Goal: Transaction & Acquisition: Purchase product/service

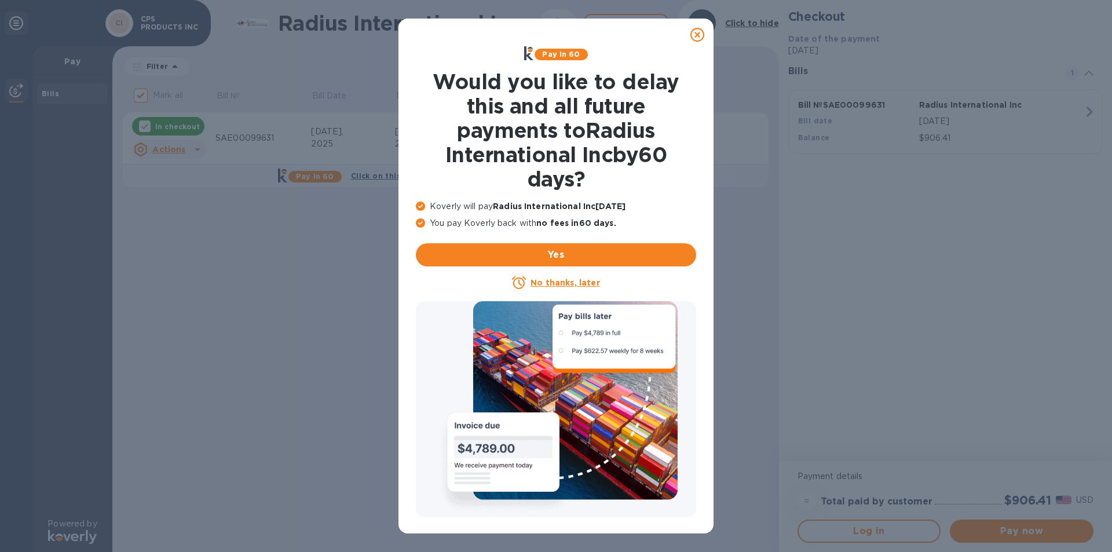
click at [698, 37] on icon at bounding box center [698, 35] width 14 height 14
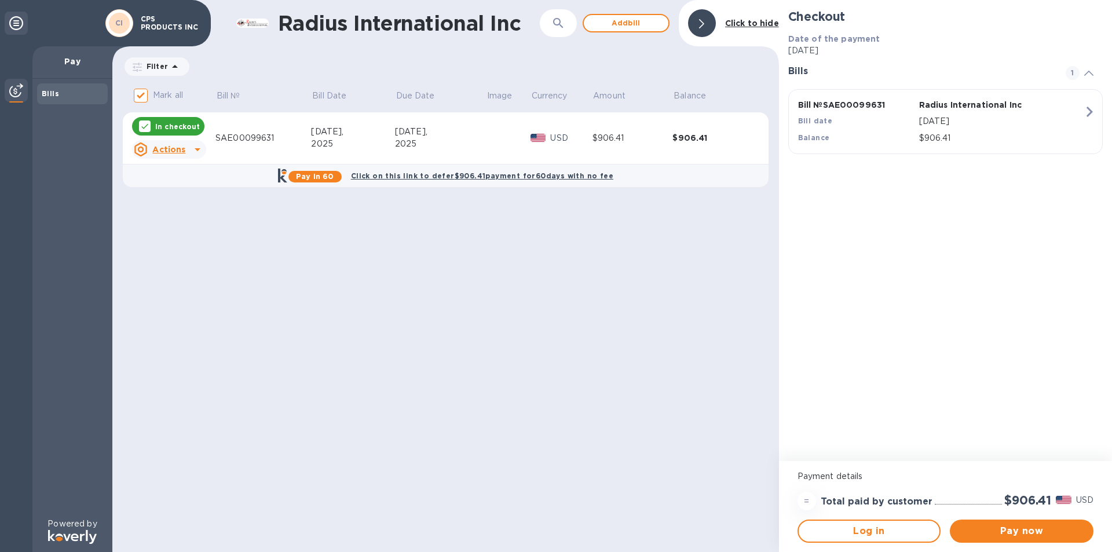
click at [188, 149] on div at bounding box center [197, 149] width 19 height 19
click at [1045, 200] on div at bounding box center [556, 276] width 1112 height 552
click at [12, 27] on icon at bounding box center [16, 23] width 14 height 14
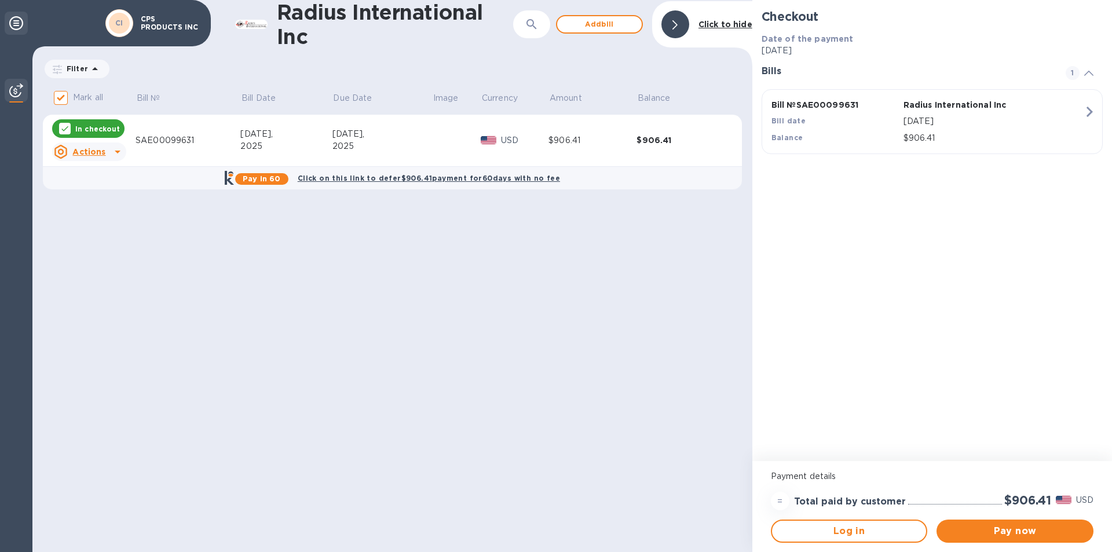
click at [12, 27] on icon at bounding box center [16, 23] width 14 height 14
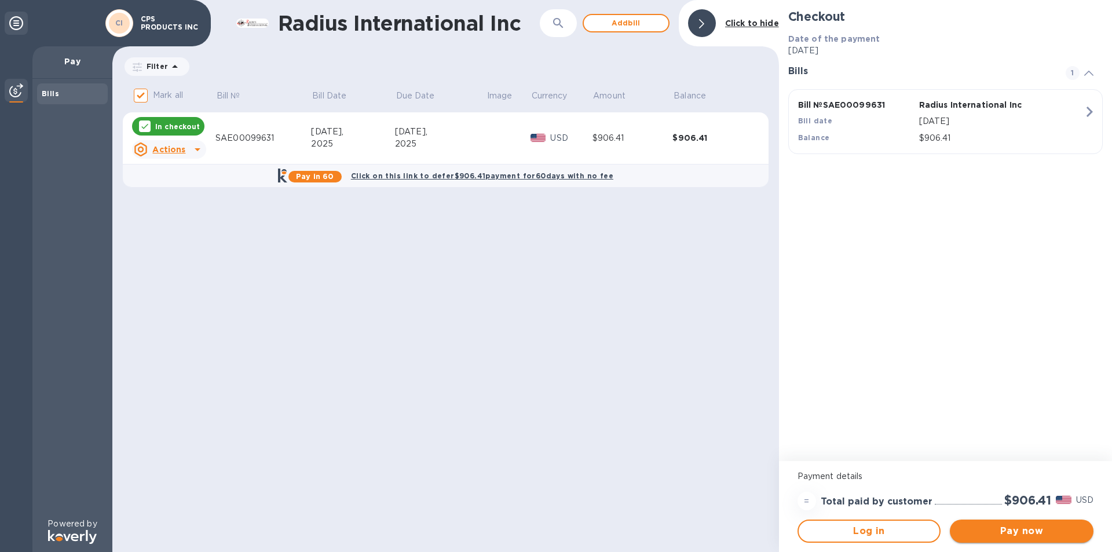
click at [1019, 533] on span "Pay now" at bounding box center [1021, 531] width 125 height 14
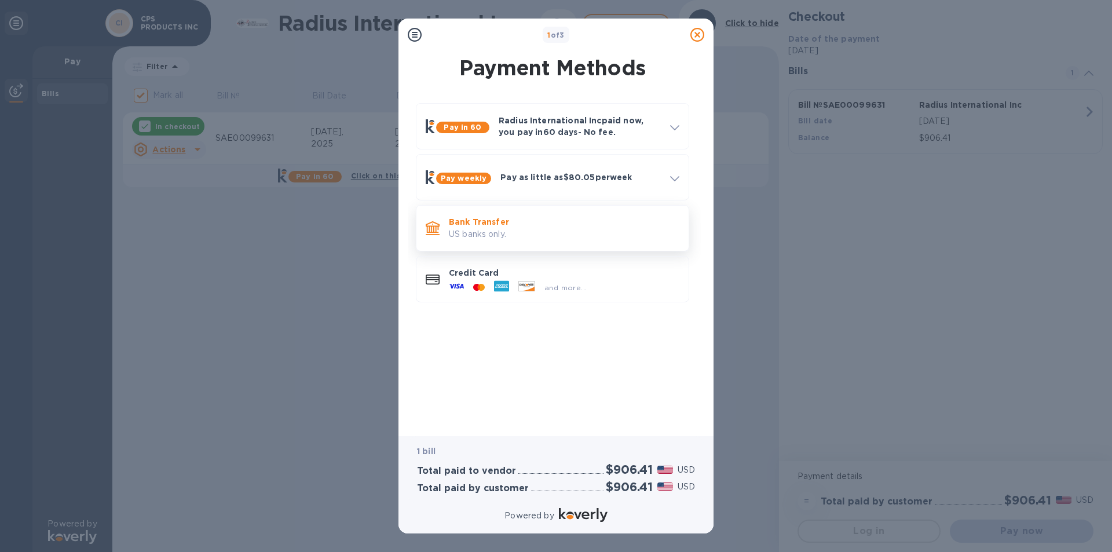
click at [546, 232] on p "US banks only." at bounding box center [564, 234] width 231 height 12
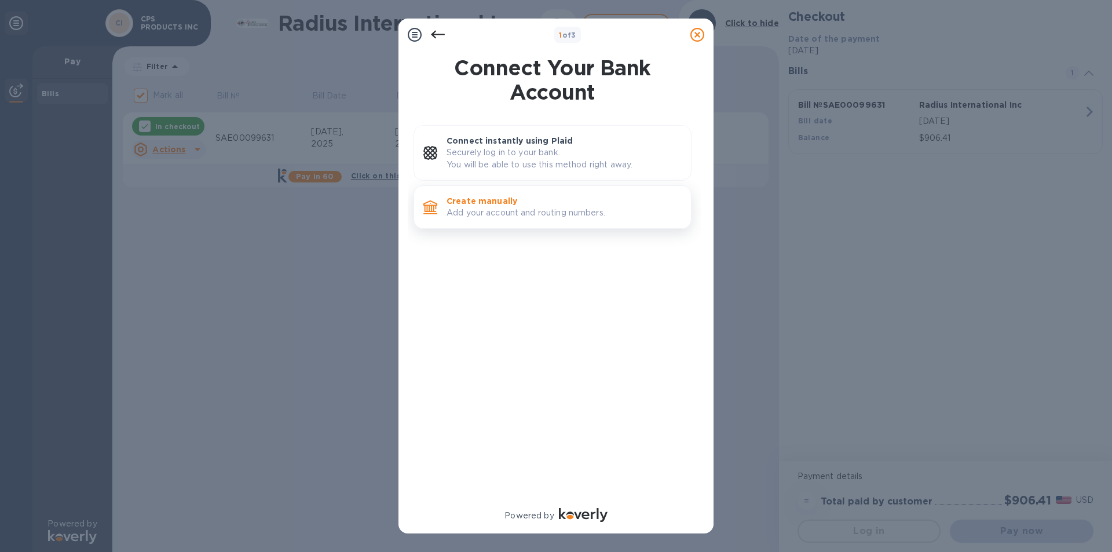
click at [548, 200] on p "Create manually" at bounding box center [564, 201] width 235 height 12
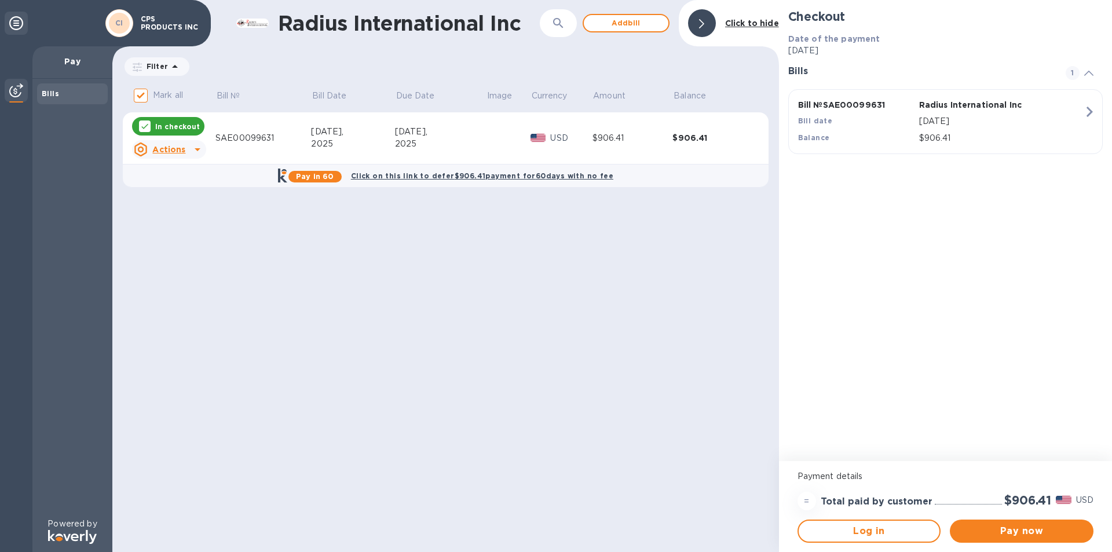
click at [700, 141] on div "$906.41" at bounding box center [713, 138] width 81 height 12
click at [181, 149] on u "Actions" at bounding box center [168, 149] width 33 height 9
click at [170, 194] on b "Open bill" at bounding box center [184, 196] width 39 height 9
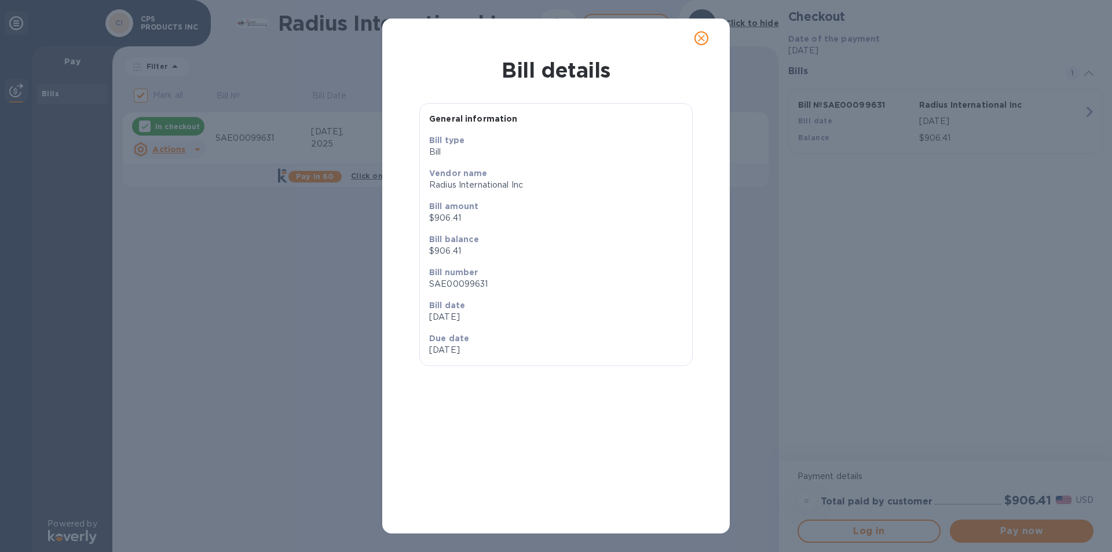
click at [699, 36] on icon "close" at bounding box center [701, 38] width 7 height 7
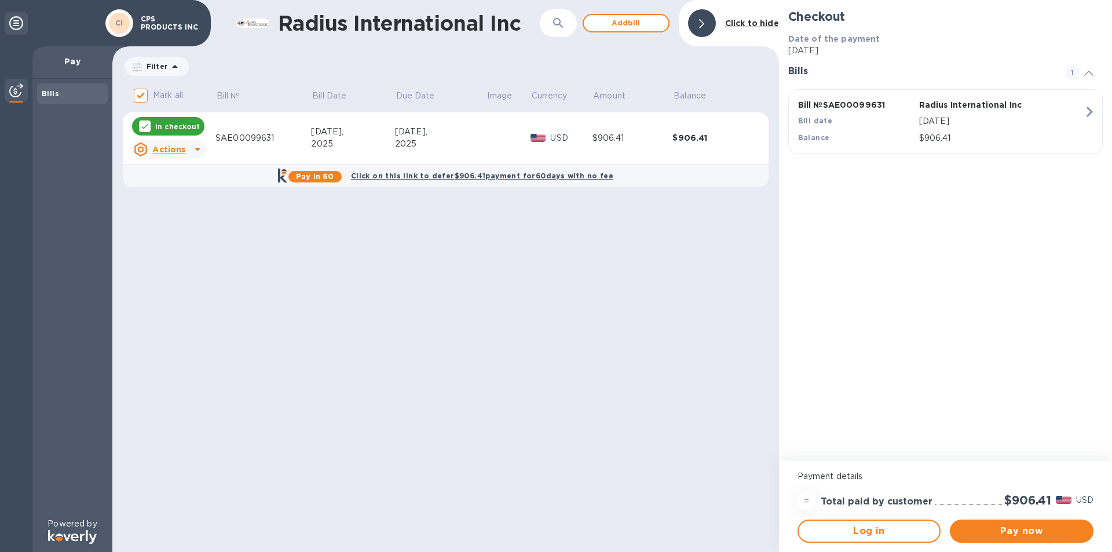
click at [703, 25] on icon at bounding box center [701, 23] width 5 height 9
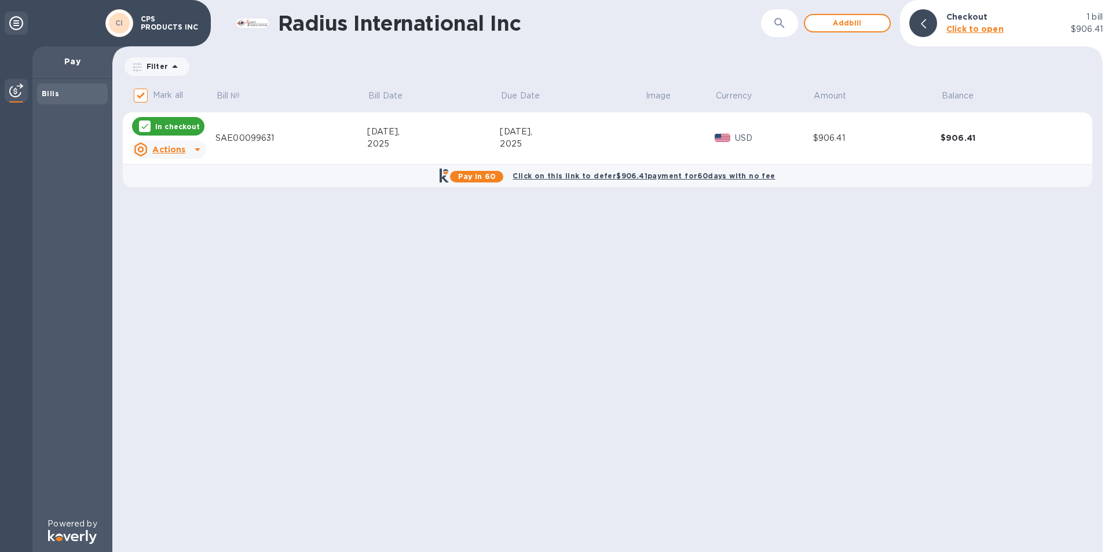
click at [121, 23] on b "CI" at bounding box center [119, 23] width 8 height 9
click at [9, 18] on icon at bounding box center [16, 23] width 14 height 14
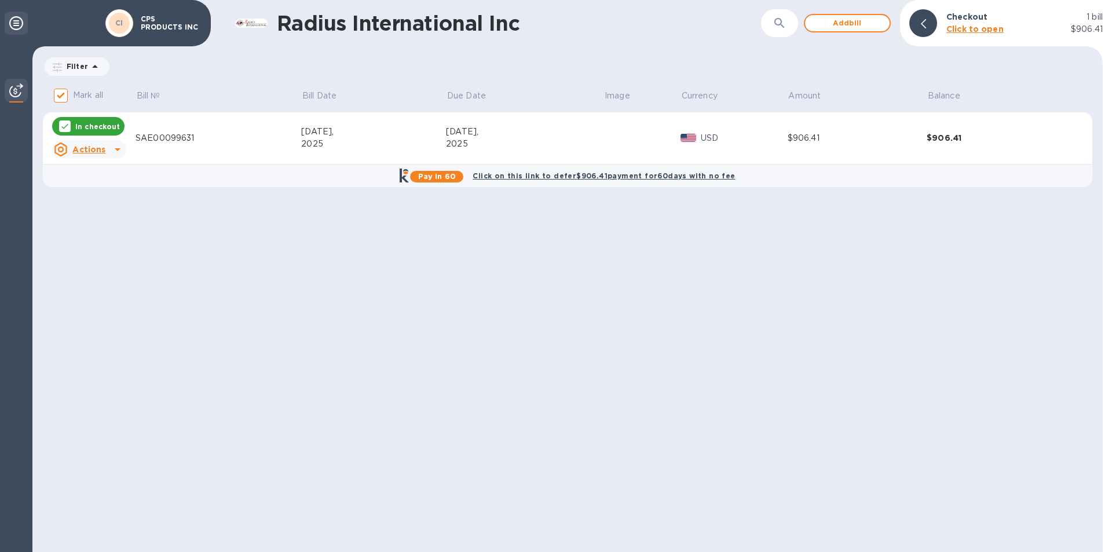
click at [10, 26] on icon at bounding box center [16, 23] width 14 height 14
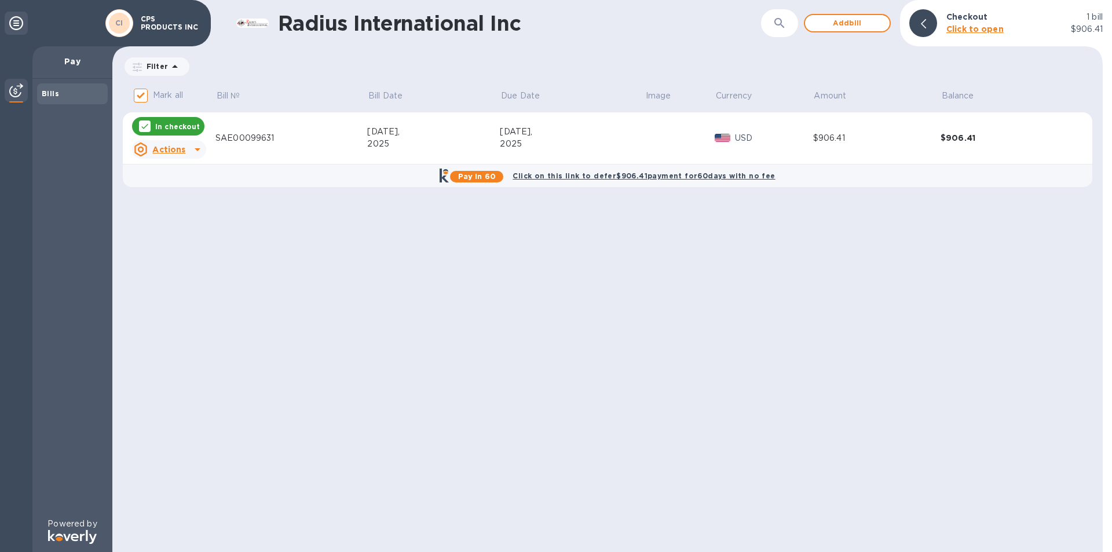
click at [18, 90] on img at bounding box center [16, 90] width 14 height 14
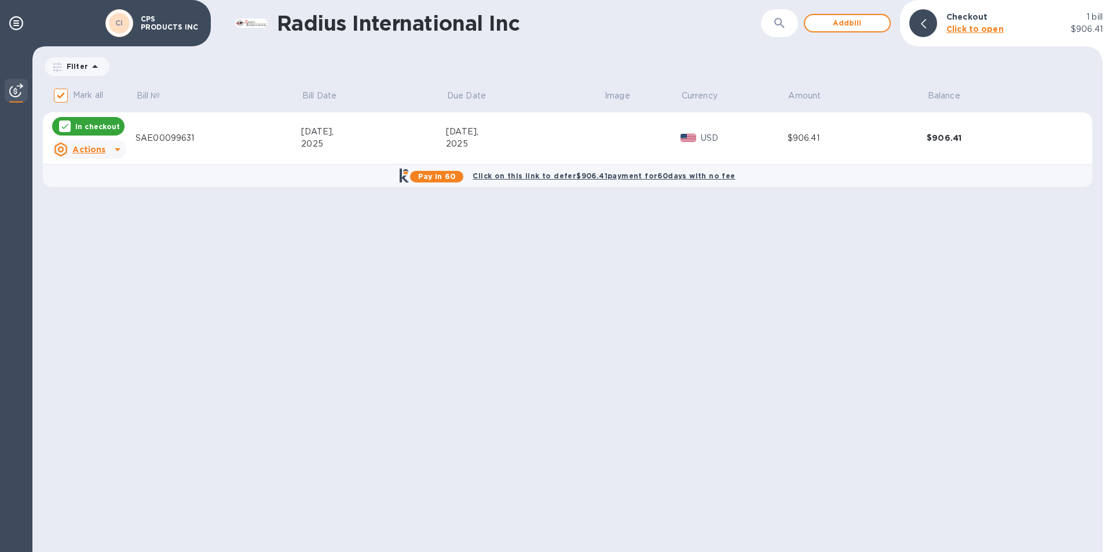
click at [10, 94] on img at bounding box center [16, 90] width 14 height 14
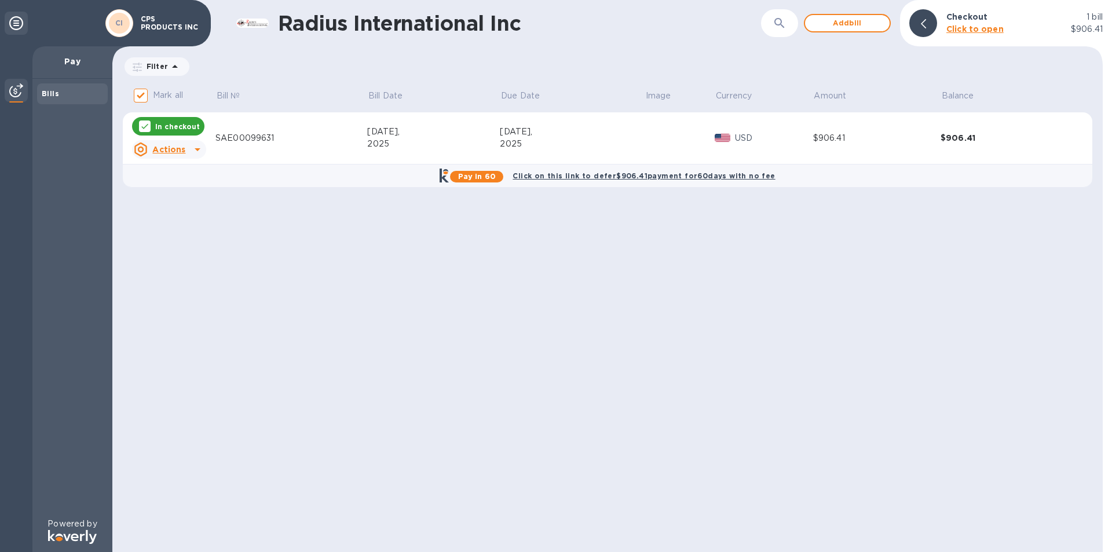
click at [188, 59] on div "Filter" at bounding box center [157, 67] width 68 height 22
click at [173, 65] on icon at bounding box center [175, 66] width 6 height 3
